Goal: Navigation & Orientation: Find specific page/section

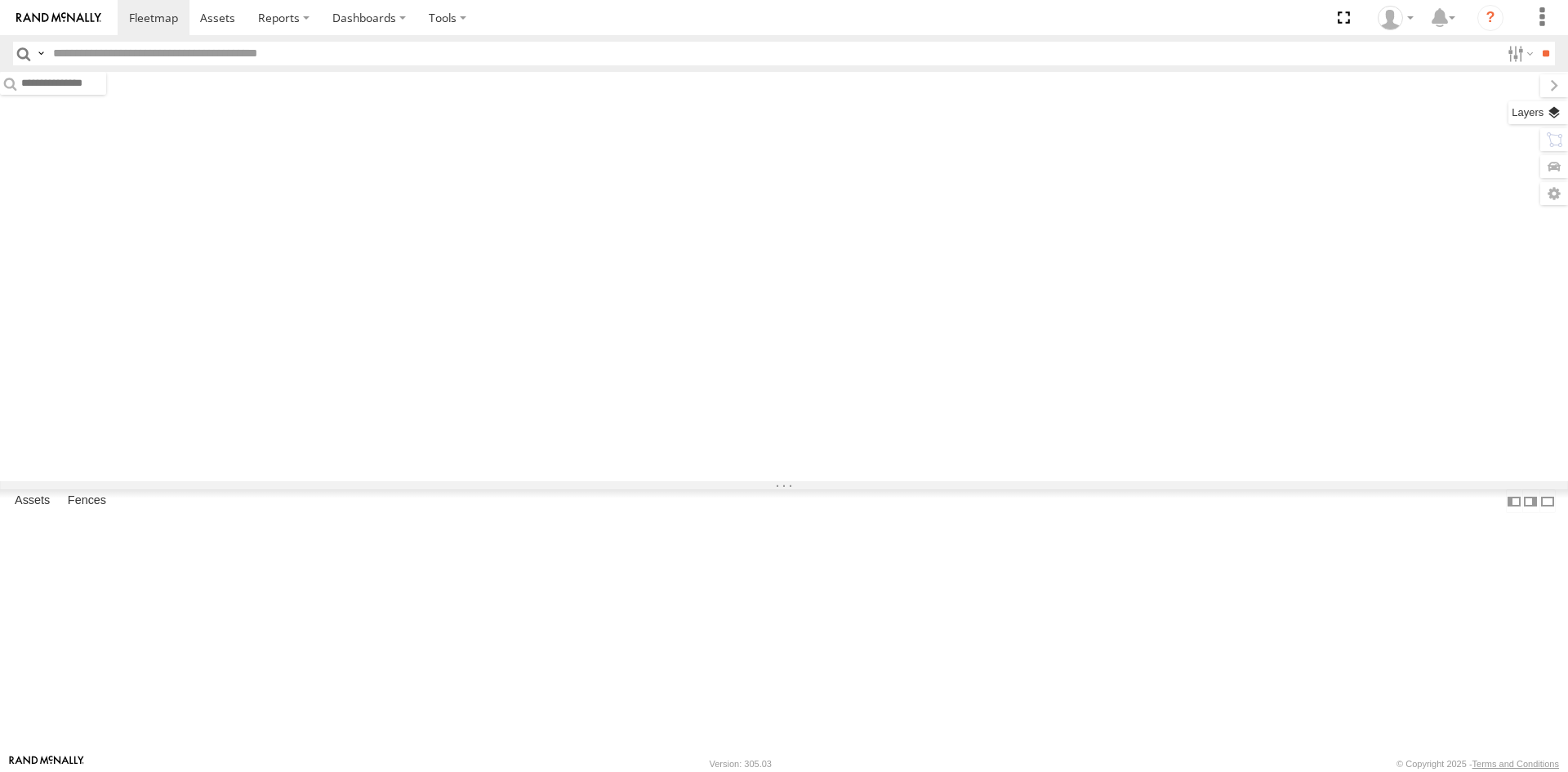
click at [1539, 111] on div "Basemaps Roadmap Terrain Satellite Overlays" at bounding box center [784, 276] width 1568 height 409
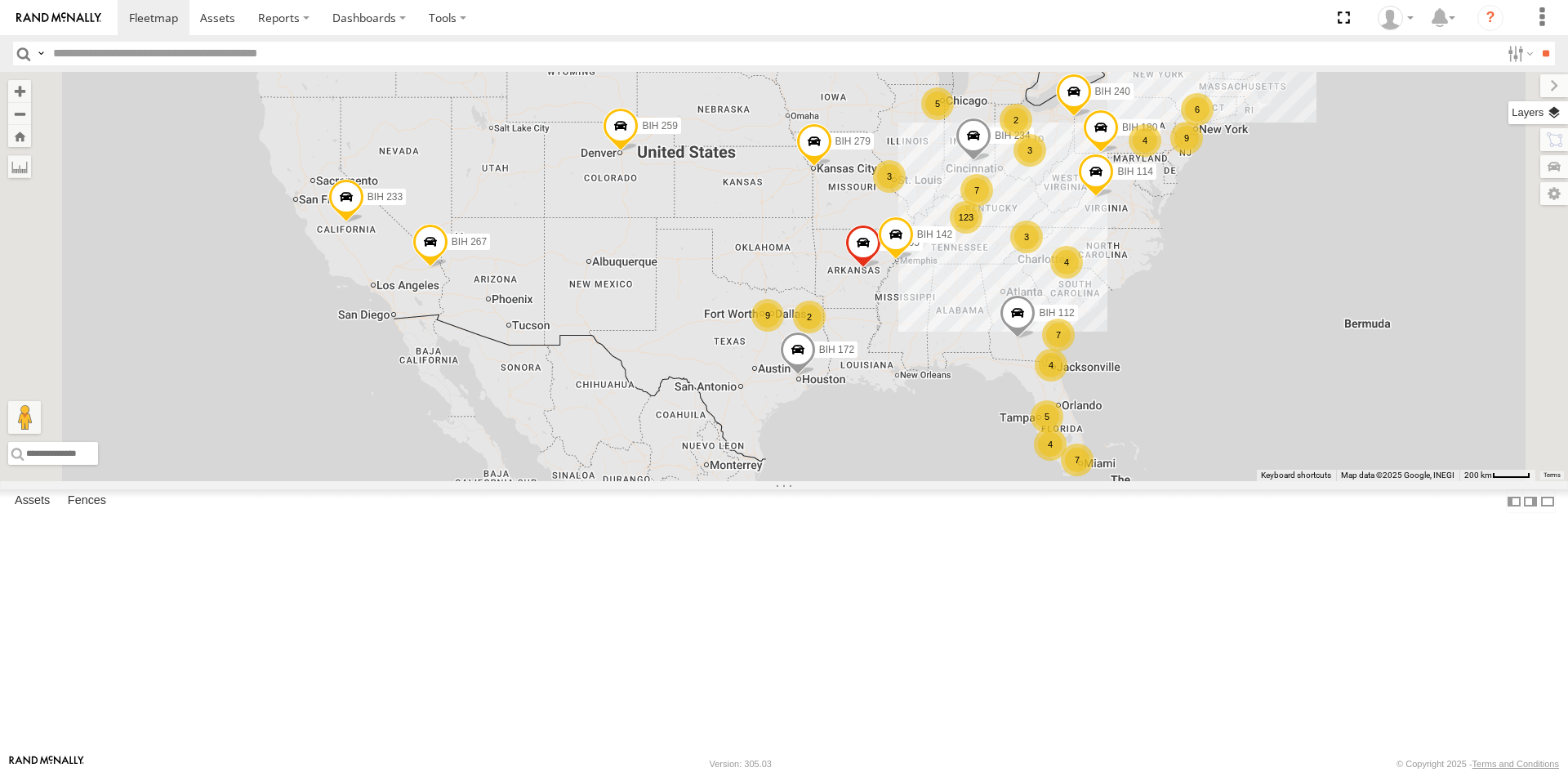
click at [1521, 115] on label at bounding box center [1538, 112] width 60 height 23
click at [0, 0] on label at bounding box center [0, 0] width 0 height 0
click at [0, 0] on span "Satellite + Roadmap" at bounding box center [0, 0] width 0 height 0
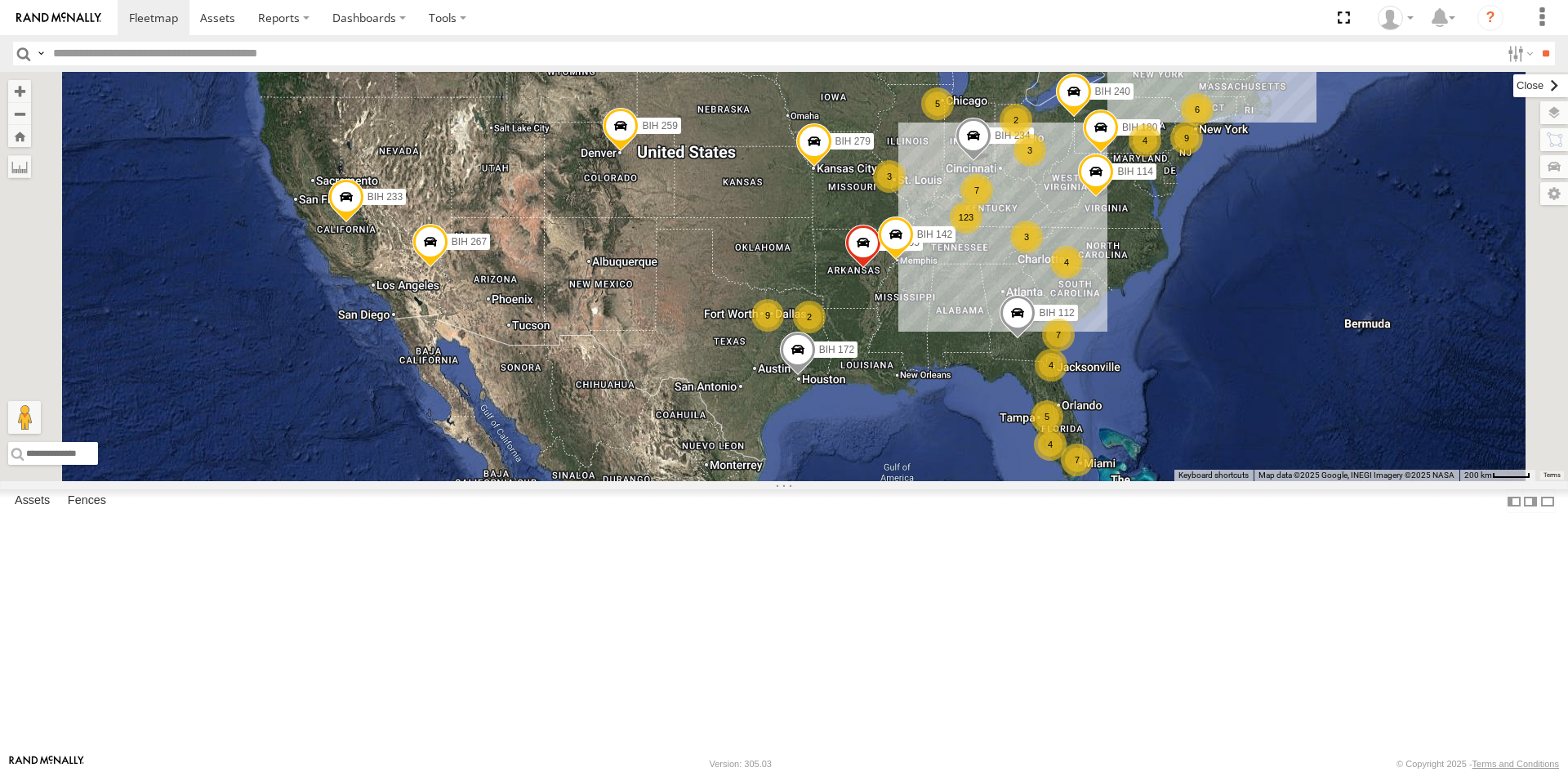
click at [1513, 86] on label at bounding box center [1540, 85] width 55 height 23
click at [196, 55] on input "text" at bounding box center [773, 54] width 1454 height 24
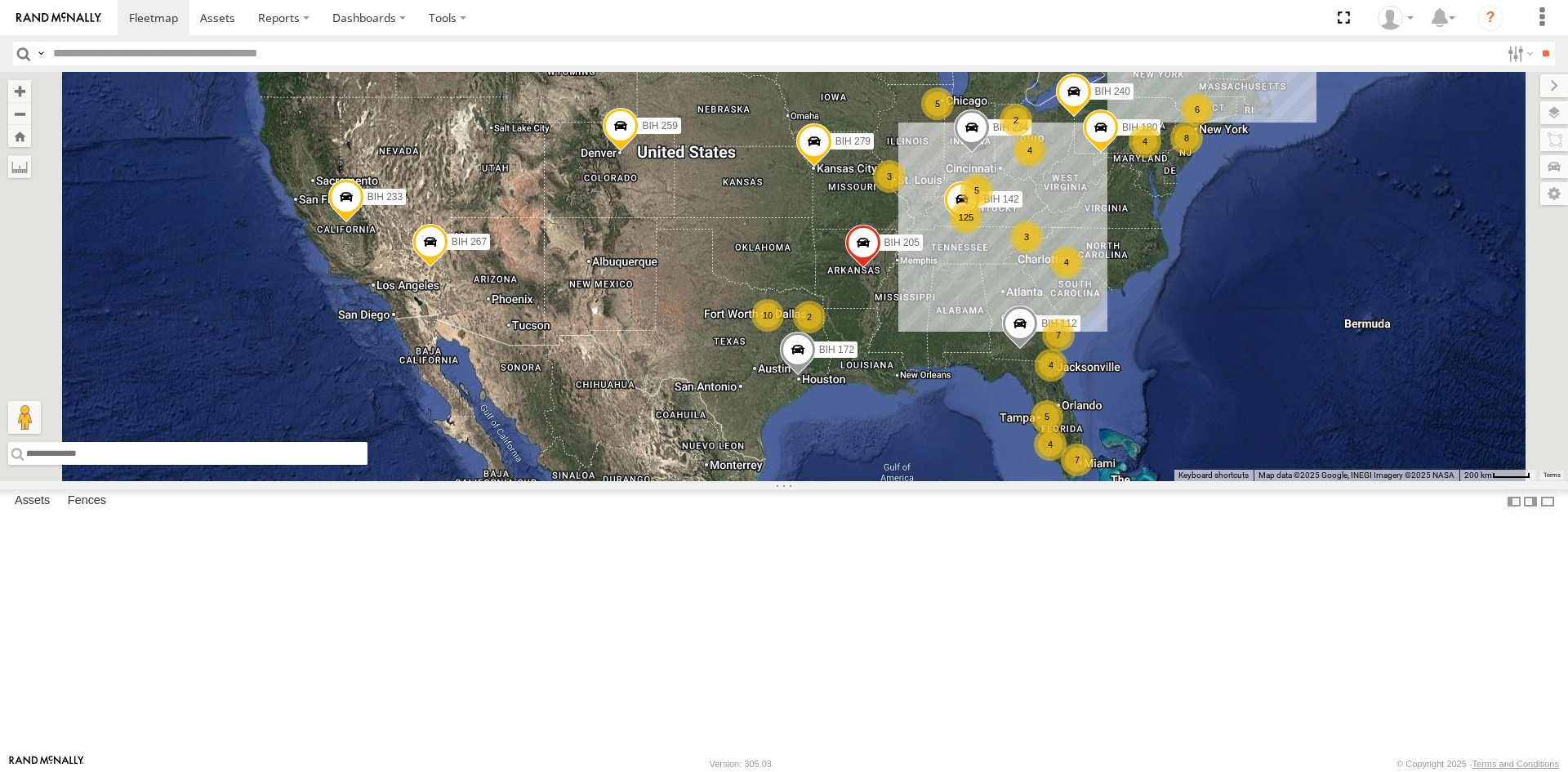
click at [367, 464] on input "text" at bounding box center [188, 452] width 359 height 23
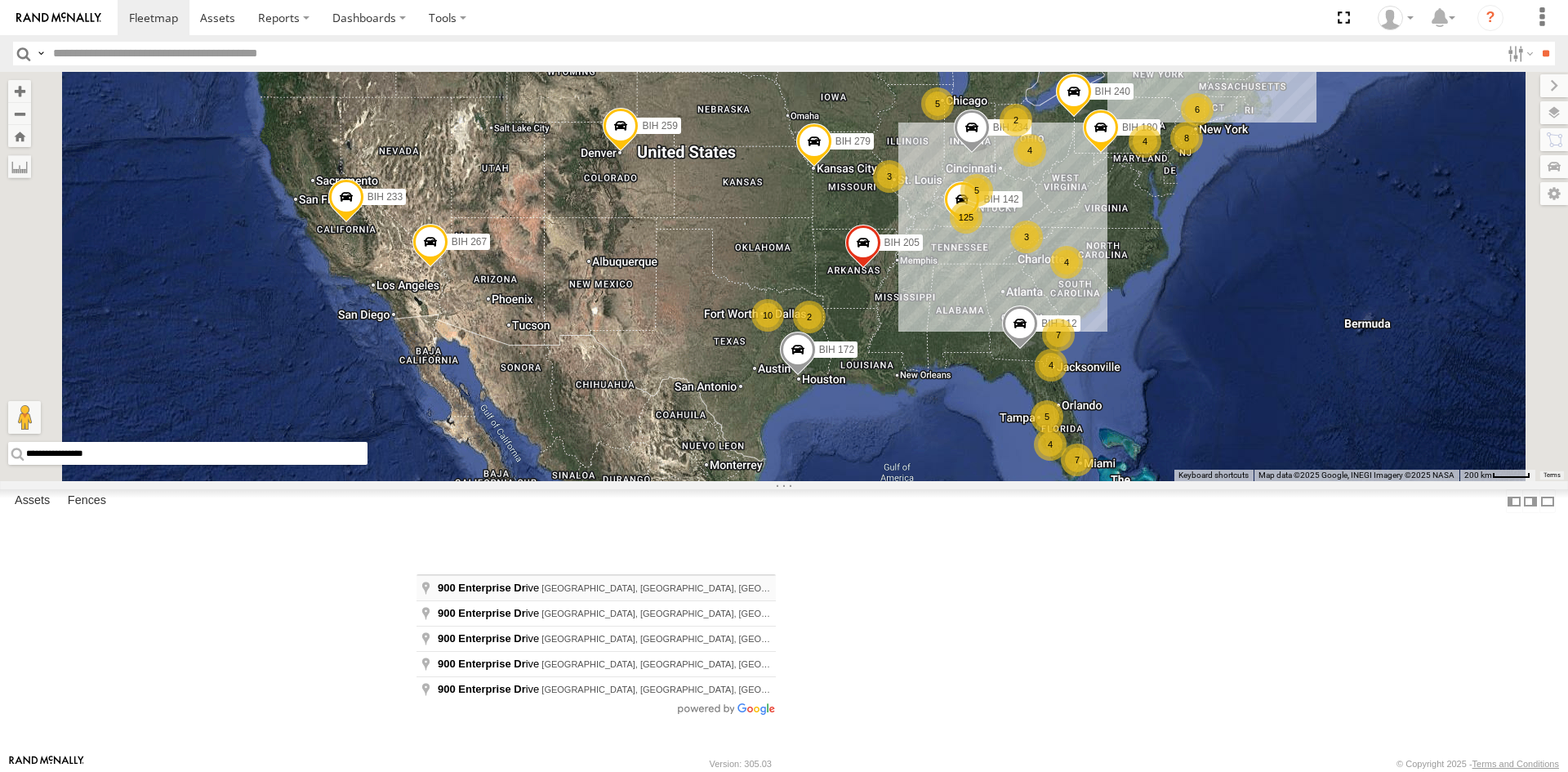
type input "**********"
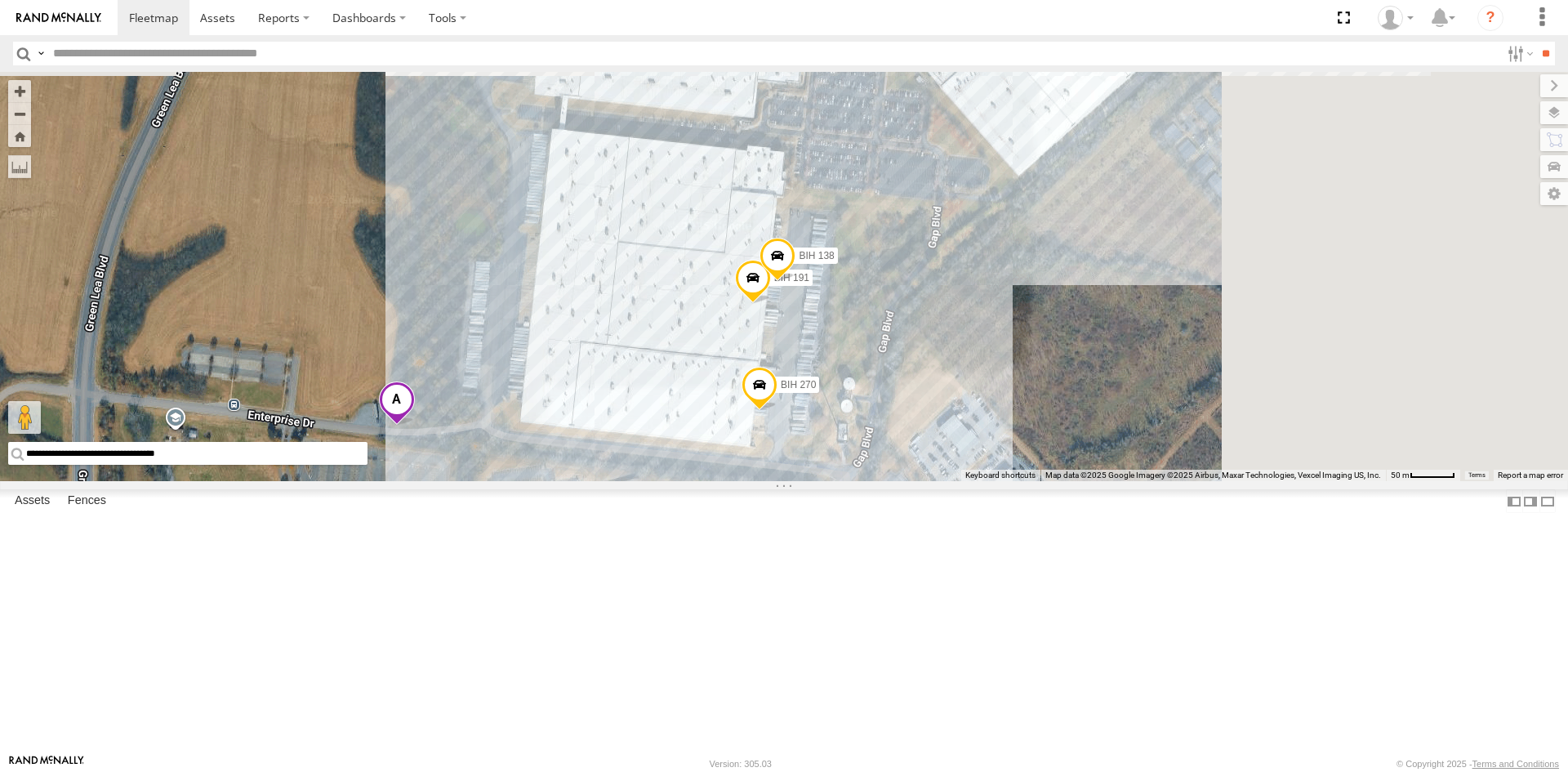
drag, startPoint x: 1293, startPoint y: 280, endPoint x: 821, endPoint y: 472, distance: 509.6
click at [821, 472] on div "BIH 279 BIH 267 [GEOGRAPHIC_DATA] 180 BIH 259 [GEOGRAPHIC_DATA] 205 [GEOGRAPHIC…" at bounding box center [784, 276] width 1568 height 409
